Goal: Entertainment & Leisure: Consume media (video, audio)

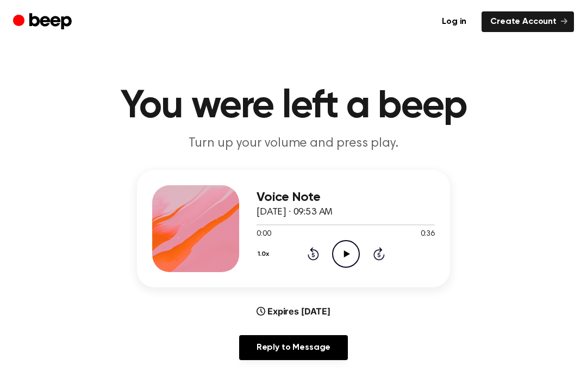
click at [343, 241] on circle at bounding box center [346, 254] width 27 height 27
click at [353, 253] on icon "Pause Audio" at bounding box center [346, 254] width 28 height 28
click at [340, 244] on icon "Play Audio" at bounding box center [346, 254] width 28 height 28
click at [336, 252] on icon "Play Audio" at bounding box center [346, 254] width 28 height 28
click at [350, 255] on icon "Play Audio" at bounding box center [346, 254] width 28 height 28
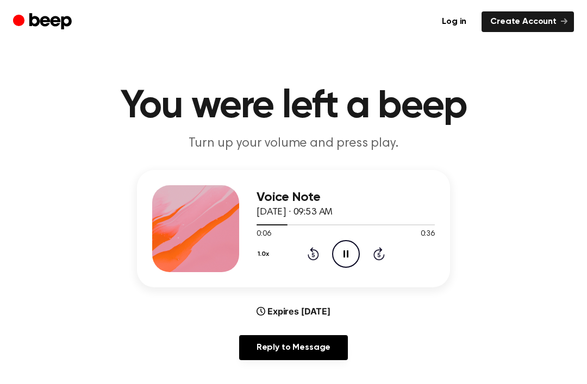
click at [349, 254] on icon "Pause Audio" at bounding box center [346, 254] width 28 height 28
click at [347, 258] on icon "Play Audio" at bounding box center [346, 254] width 28 height 28
click at [346, 247] on icon "Pause Audio" at bounding box center [346, 254] width 28 height 28
click at [335, 252] on icon "Play Audio" at bounding box center [346, 254] width 28 height 28
click at [344, 256] on icon at bounding box center [345, 254] width 5 height 7
